Goal: Task Accomplishment & Management: Manage account settings

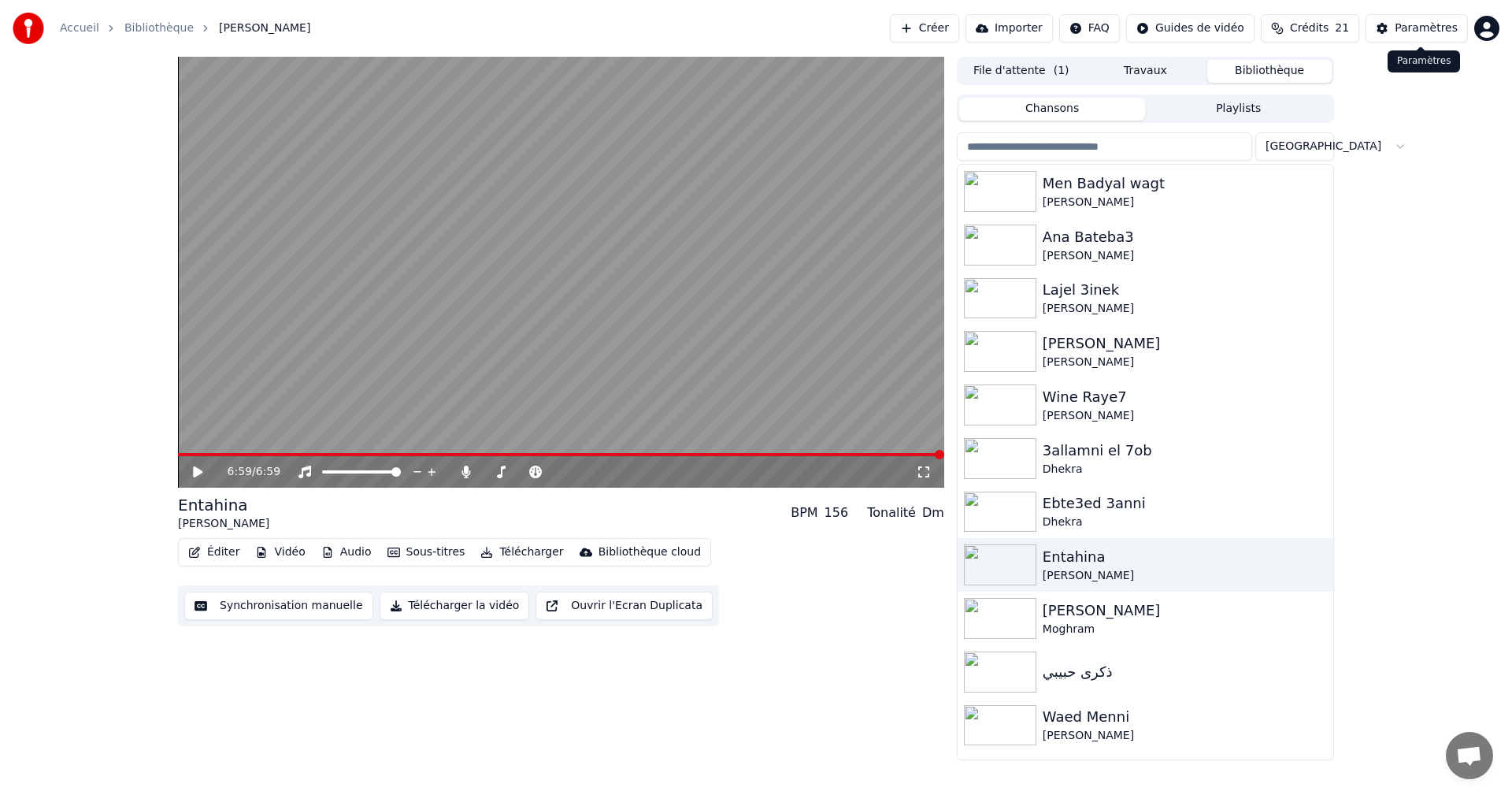
click at [1409, 35] on div "Paramètres" at bounding box center [1425, 28] width 63 height 16
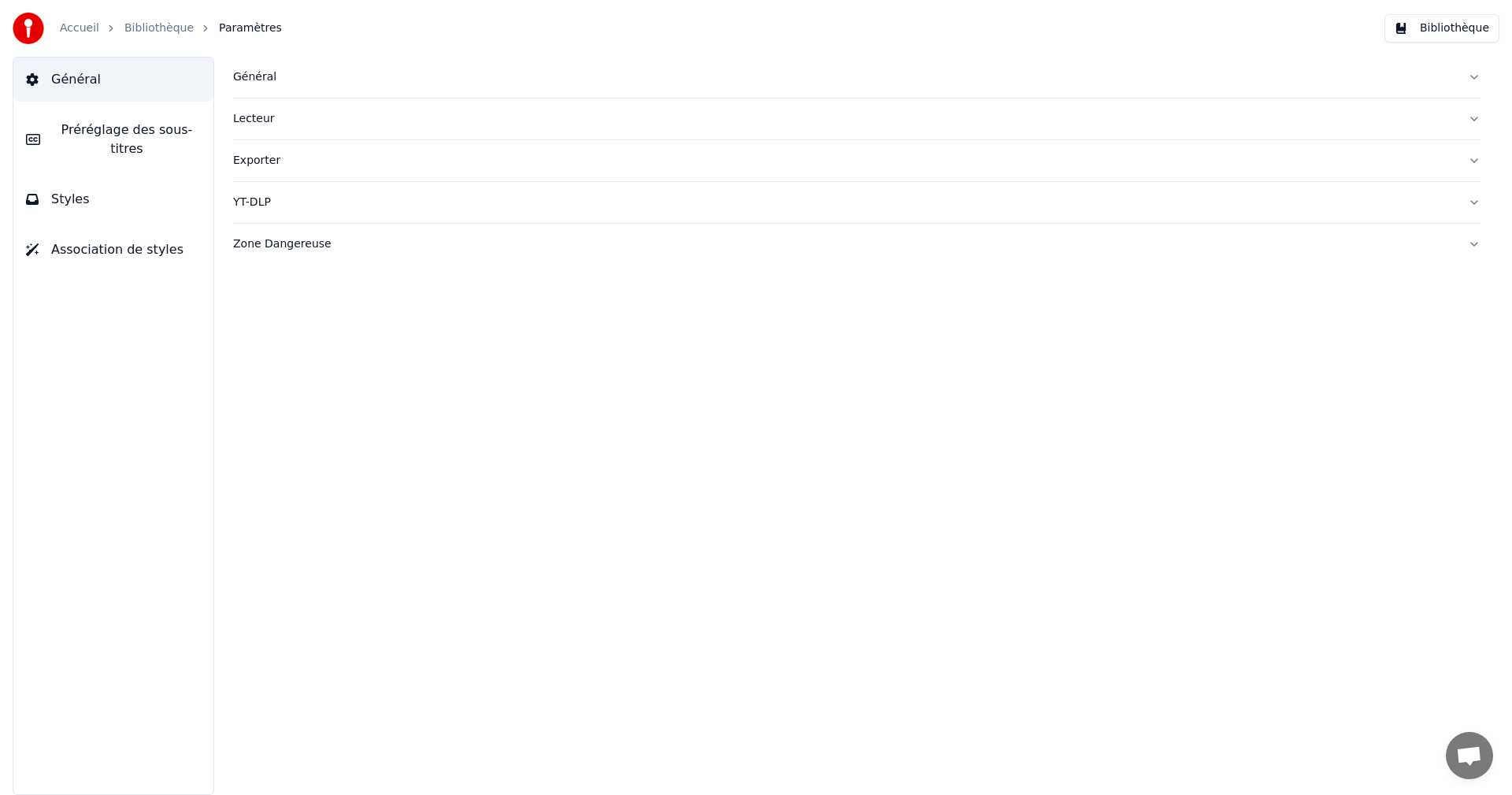
click at [95, 29] on div "Accueil" at bounding box center [88, 28] width 57 height 16
click at [81, 22] on link "Accueil" at bounding box center [80, 28] width 39 height 16
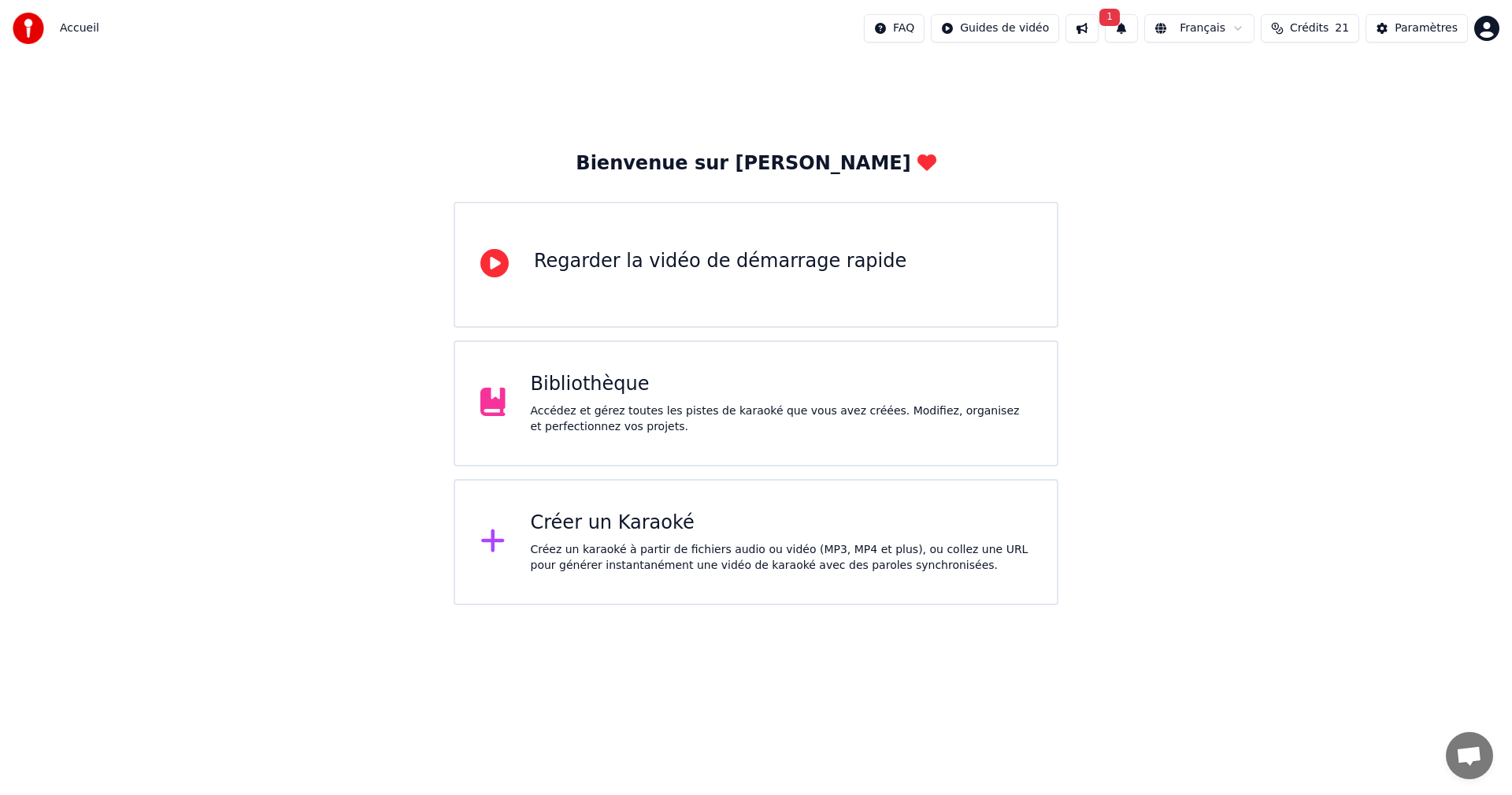
click at [1484, 28] on html "Accueil FAQ Guides de vidéo 1 Français Crédits 21 Paramètres Bienvenue sur Youk…" at bounding box center [756, 302] width 1512 height 605
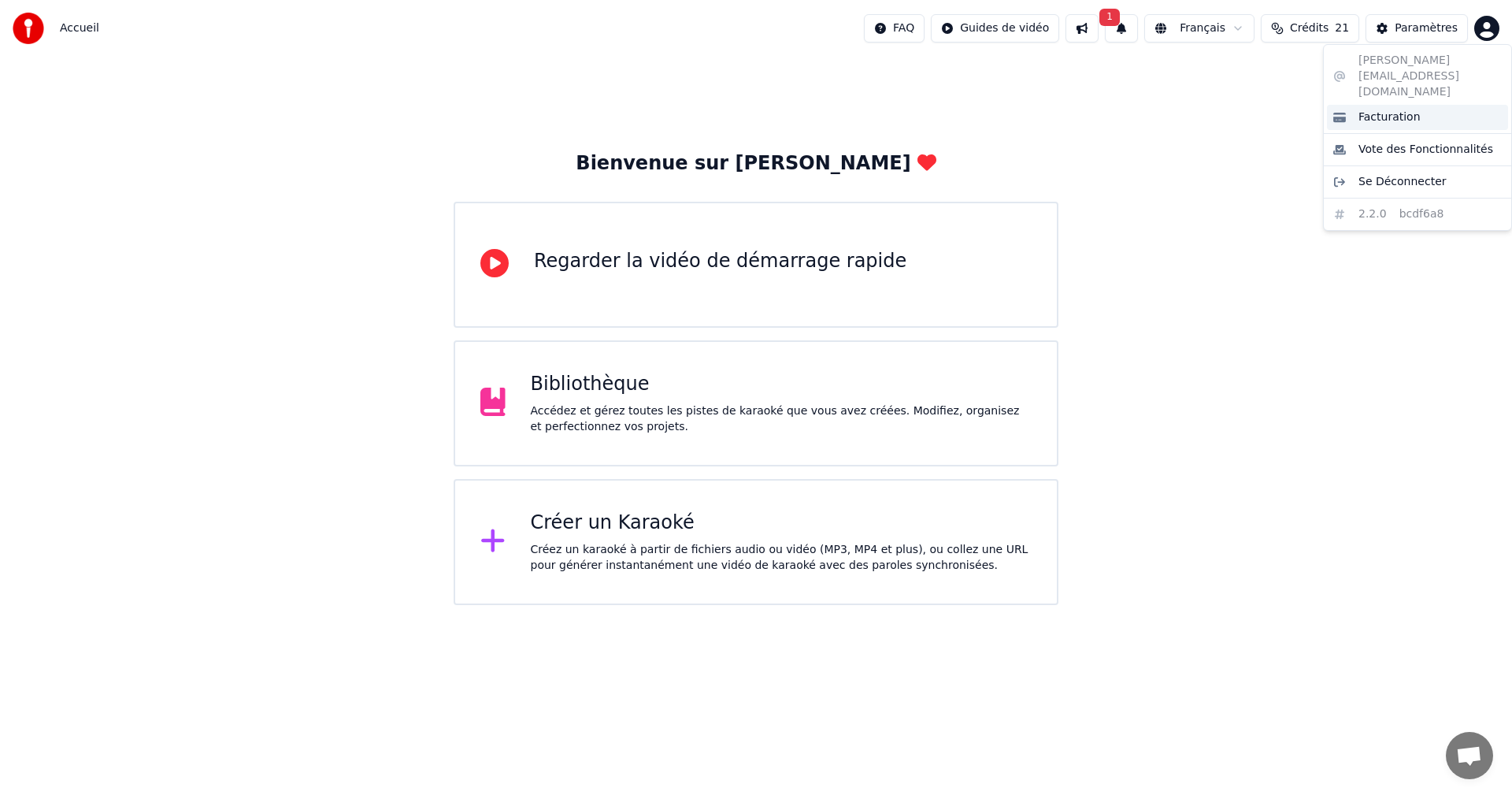
click at [1419, 105] on div "Facturation" at bounding box center [1417, 117] width 181 height 25
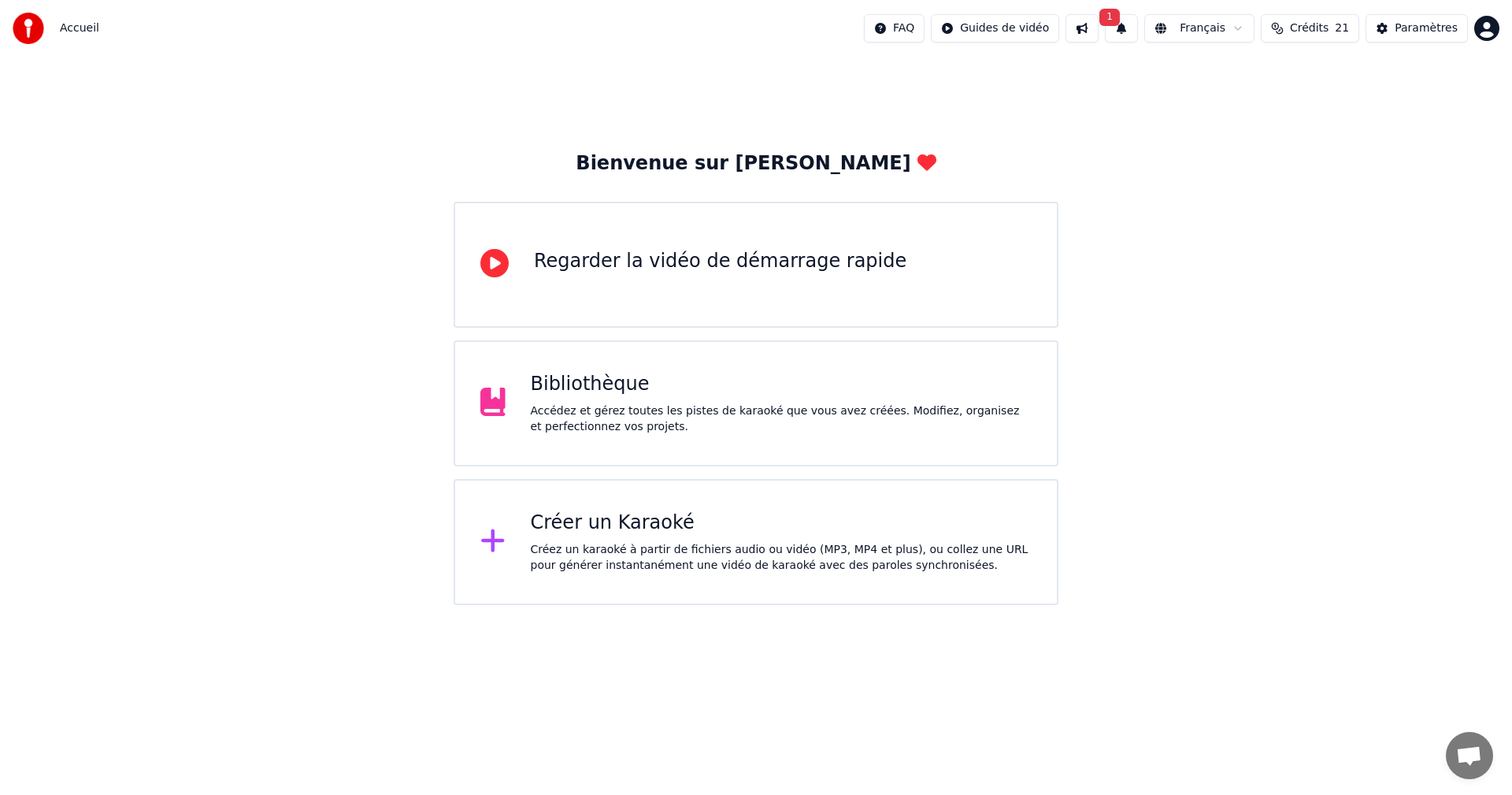
click at [1098, 27] on button at bounding box center [1081, 28] width 33 height 28
click at [1138, 37] on button "1" at bounding box center [1121, 28] width 33 height 28
click at [1475, 32] on html "Accueil FAQ Guides de vidéo 1 Français Crédits 21 Paramètres Bienvenue sur Youk…" at bounding box center [756, 302] width 1512 height 605
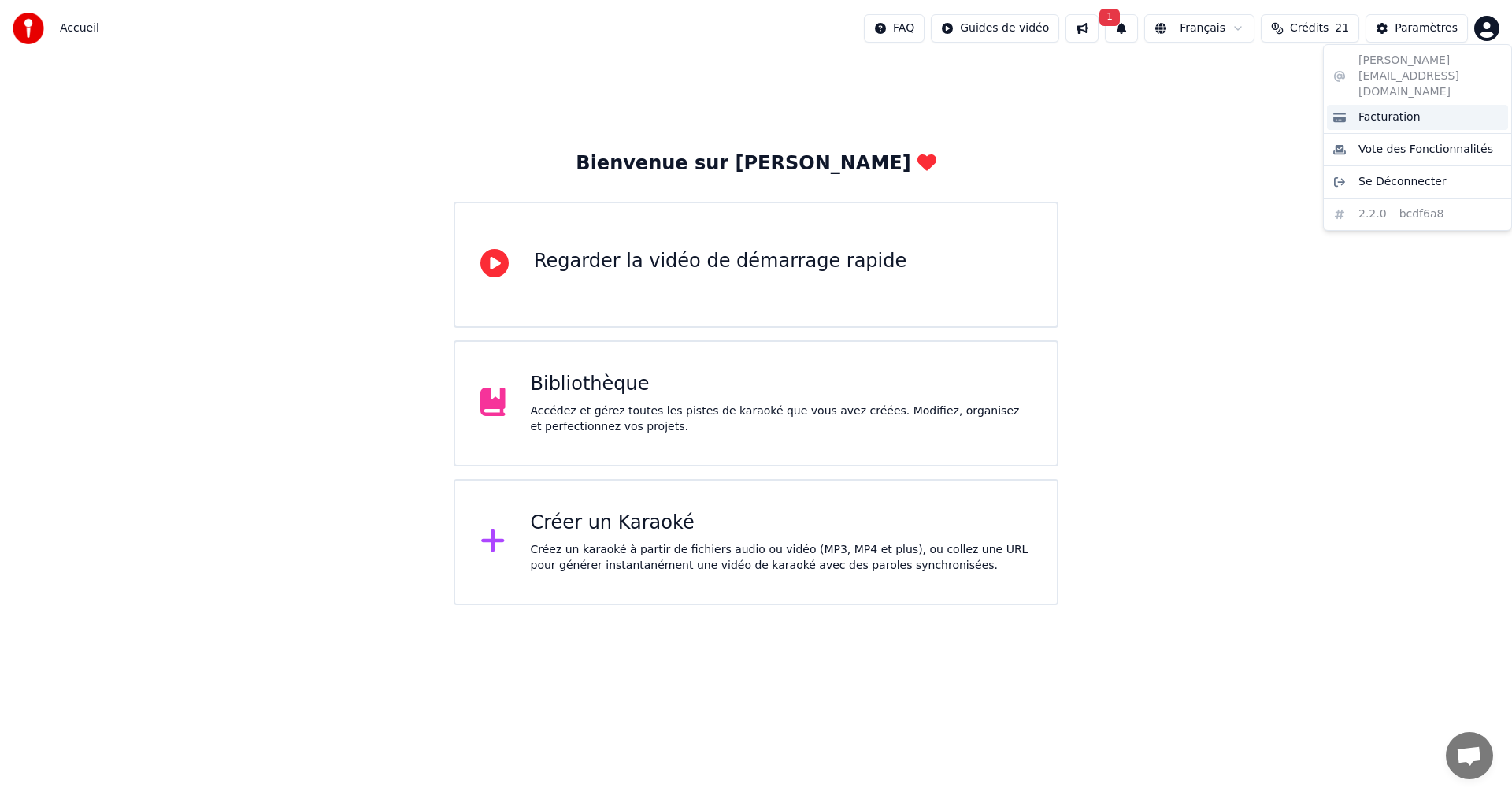
click at [1394, 110] on span "Facturation" at bounding box center [1389, 117] width 62 height 16
